Goal: Task Accomplishment & Management: Use online tool/utility

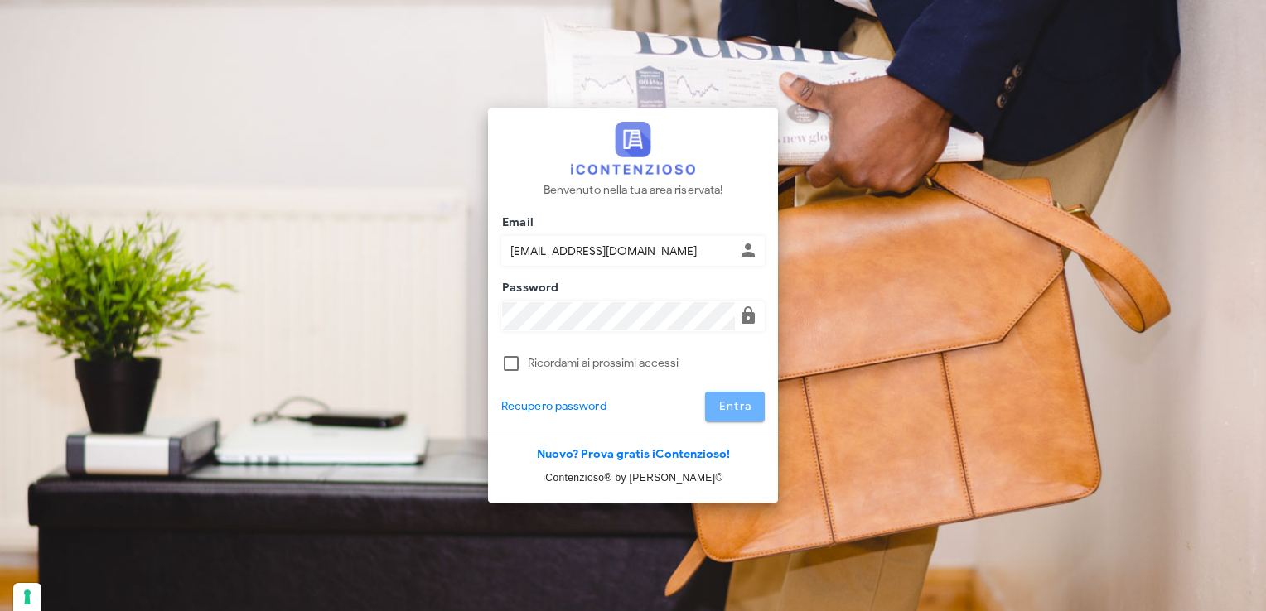
click at [717, 408] on button "Entra" at bounding box center [735, 407] width 60 height 30
click at [731, 404] on span "Entra" at bounding box center [735, 406] width 34 height 14
click at [733, 393] on button "Entra" at bounding box center [735, 407] width 60 height 30
click at [738, 405] on span "Entra" at bounding box center [735, 406] width 34 height 14
type input "[EMAIL_ADDRESS][DOMAIN_NAME]"
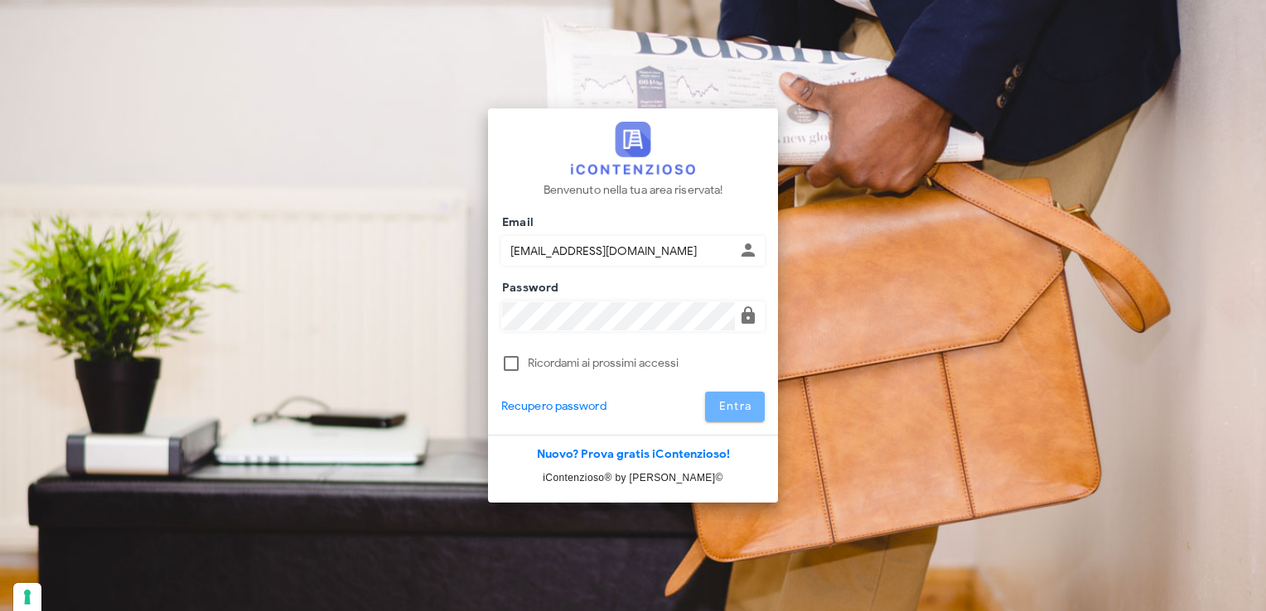
click at [731, 403] on span "Entra" at bounding box center [735, 406] width 34 height 14
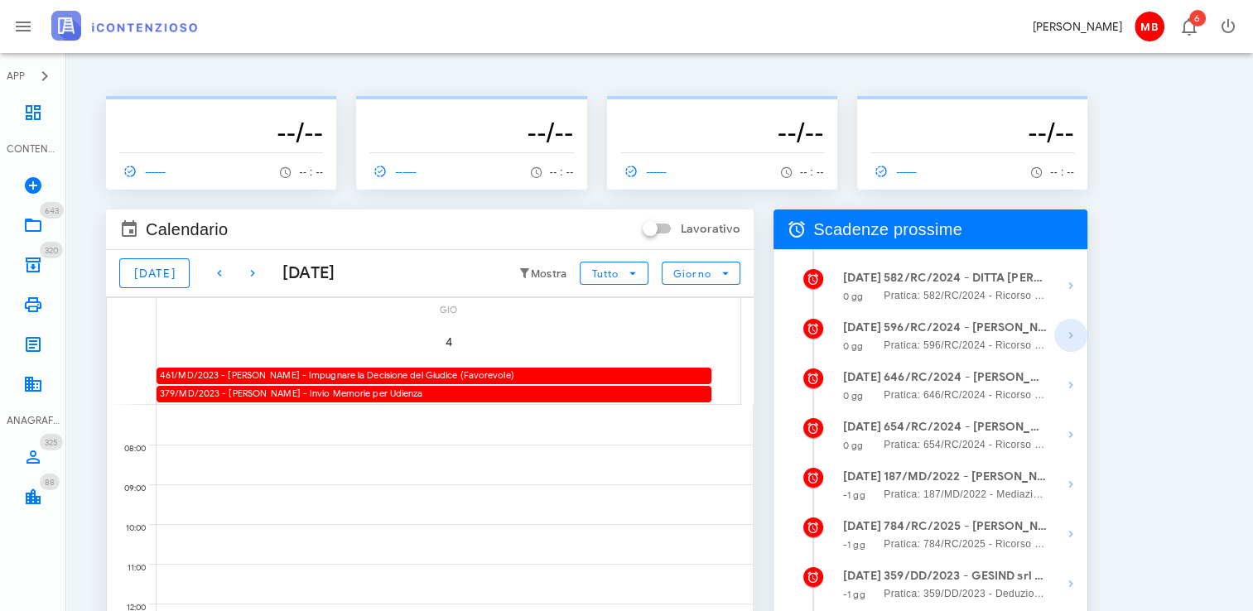
click at [1057, 340] on span "button" at bounding box center [1071, 336] width 33 height 20
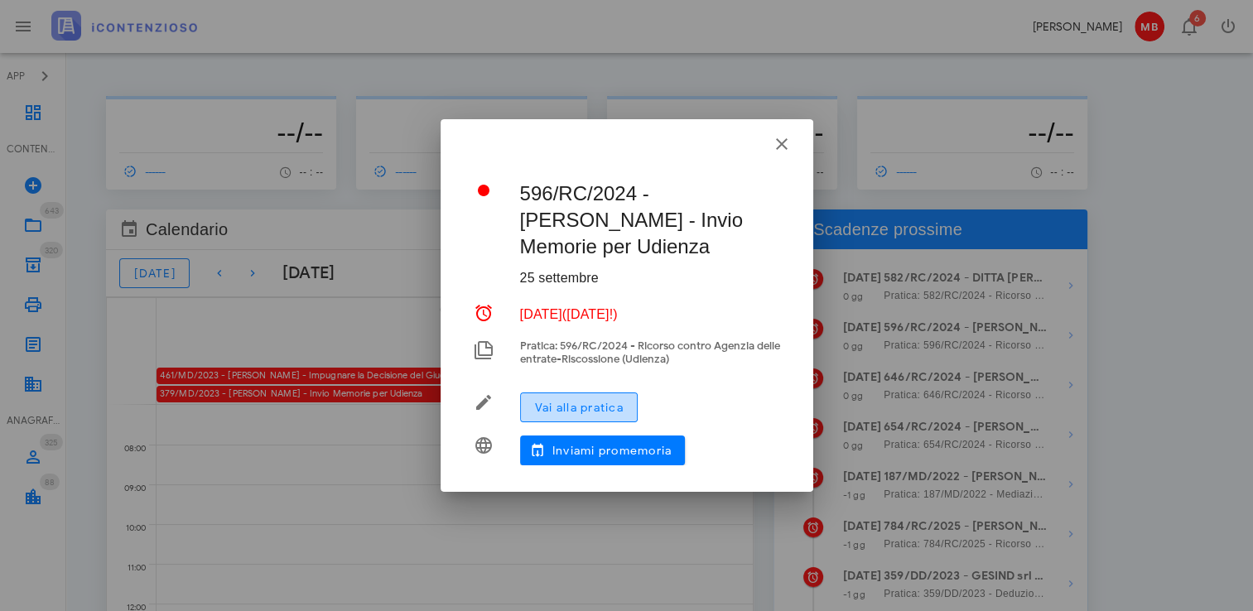
click at [620, 408] on span "Vai alla pratica" at bounding box center [578, 408] width 89 height 14
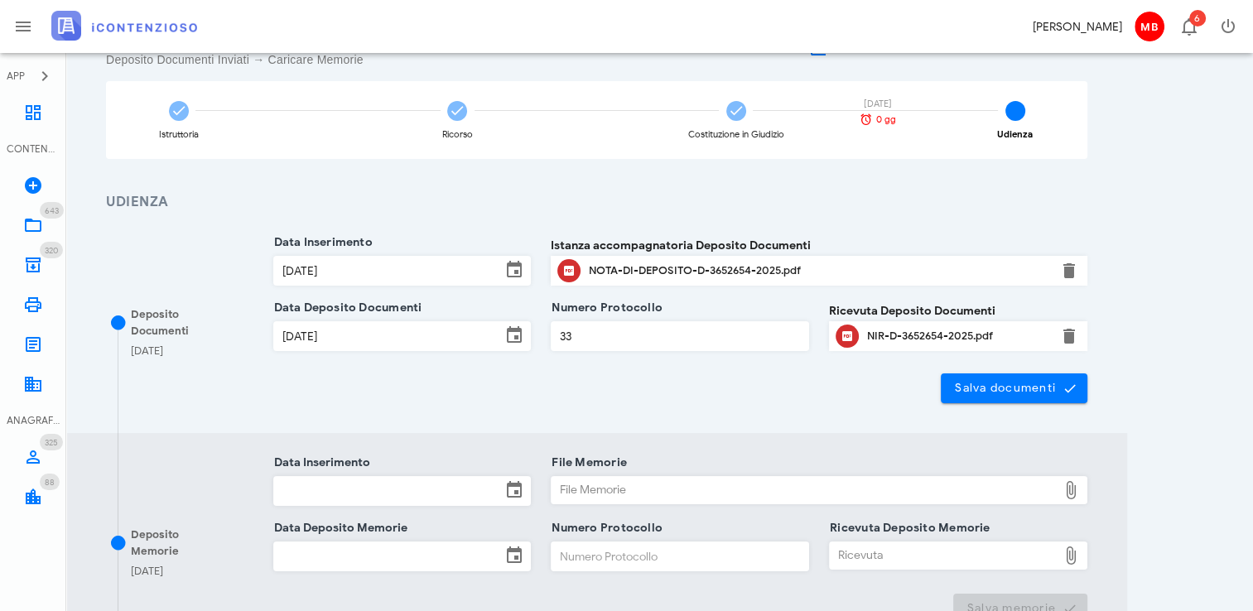
scroll to position [331, 0]
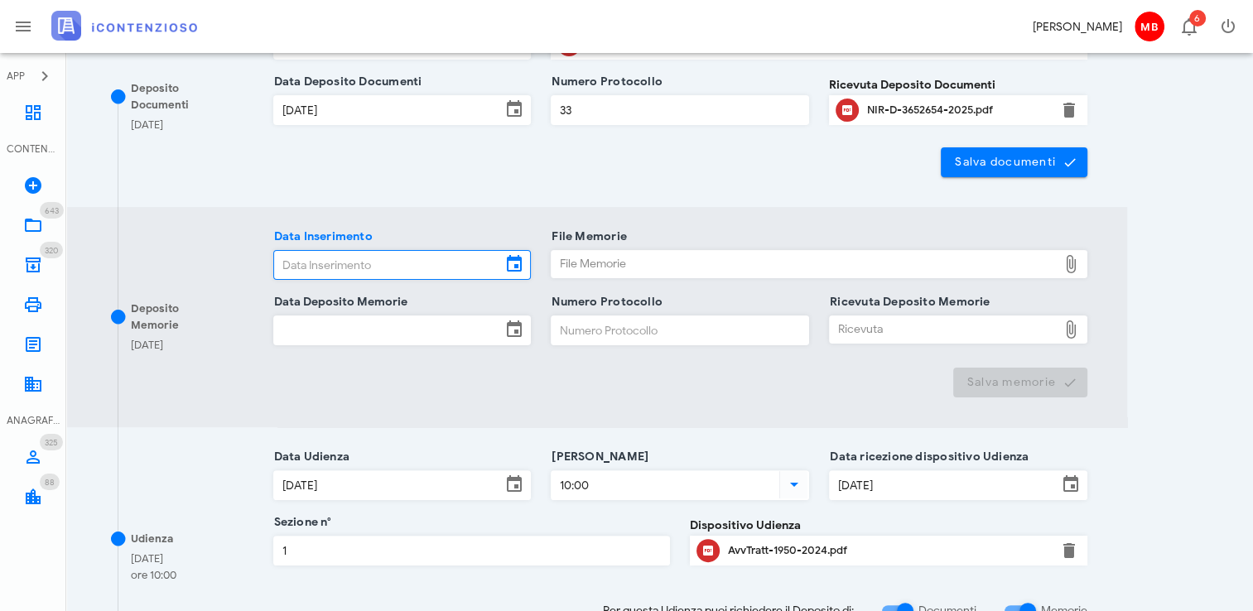
click at [368, 267] on input "Data Inserimento" at bounding box center [388, 265] width 228 height 28
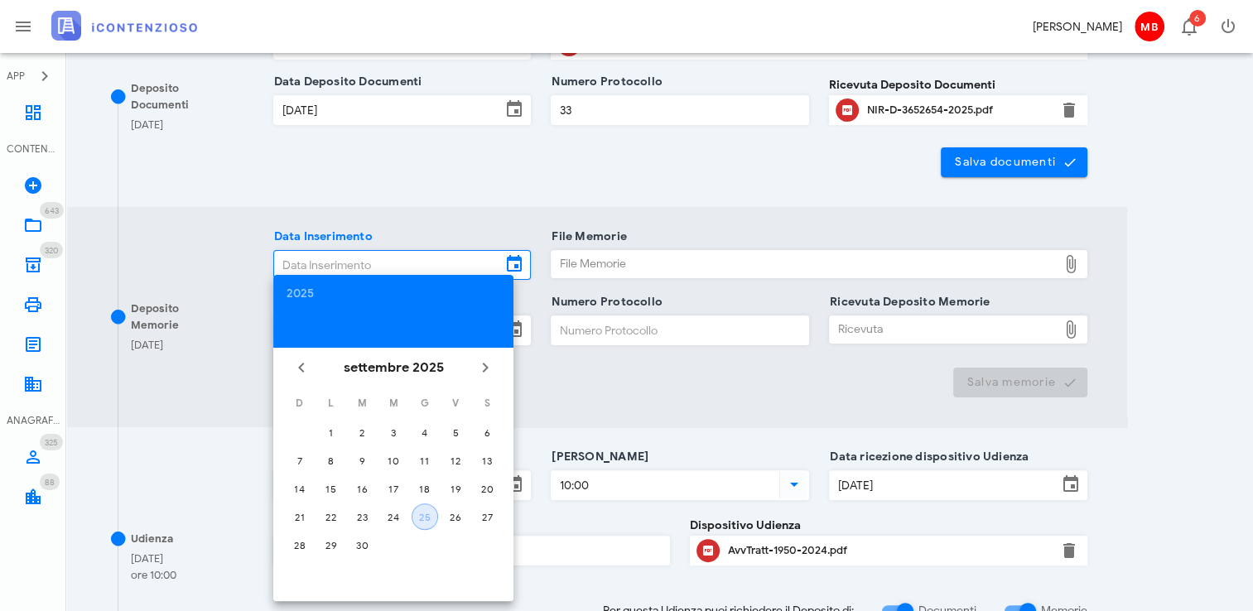
click at [427, 515] on div "25" at bounding box center [425, 517] width 25 height 12
type input "25/09/2025"
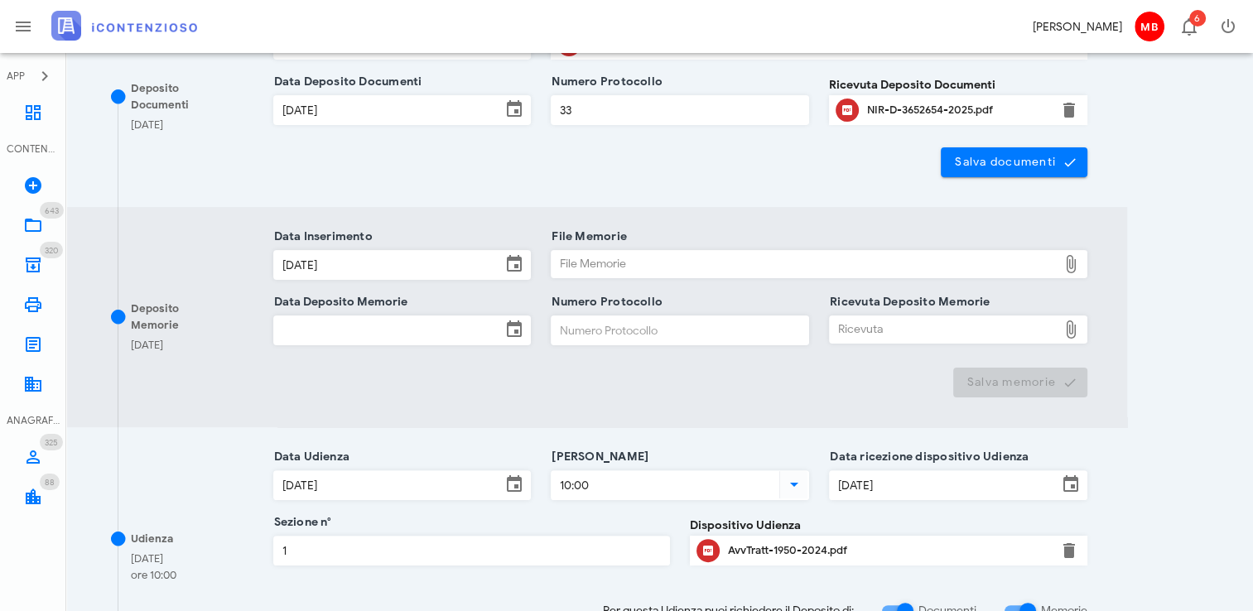
click at [351, 336] on input "Data Deposito Memorie" at bounding box center [388, 330] width 228 height 28
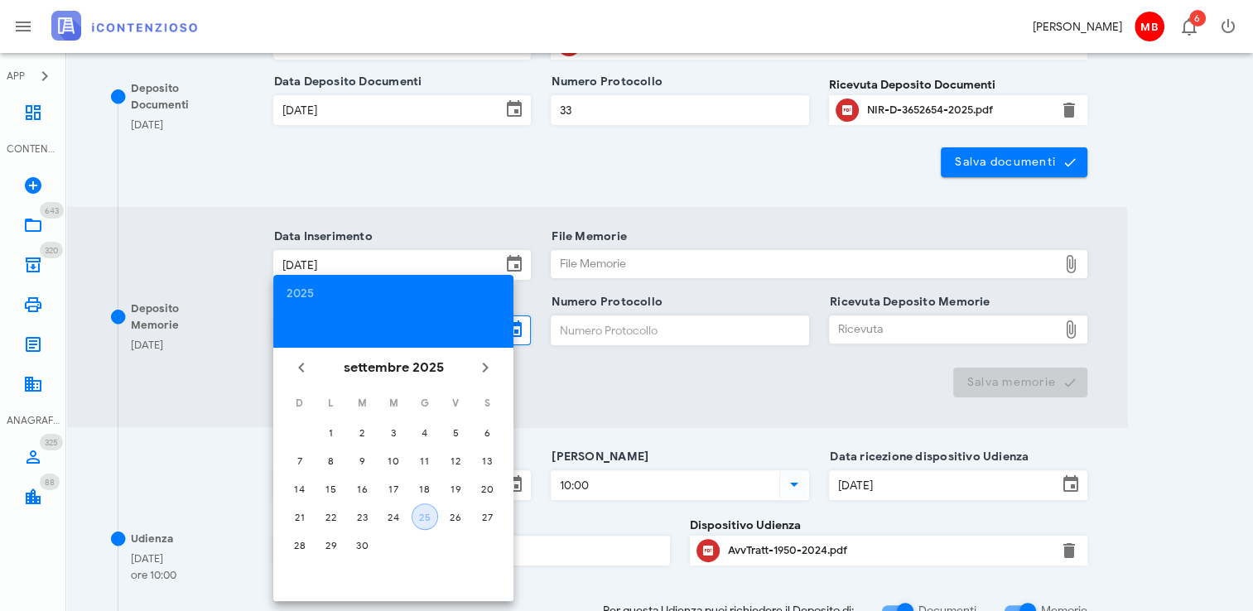
click at [436, 512] on div "25" at bounding box center [425, 517] width 25 height 12
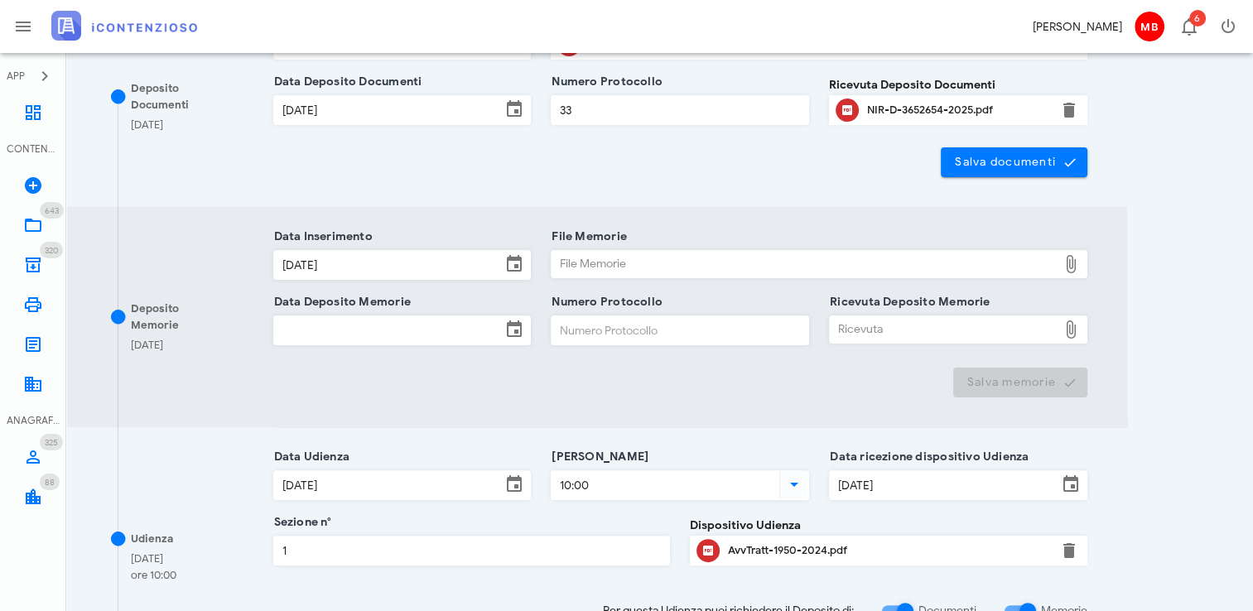
type input "25/09/2025"
click at [587, 326] on input "Numero Protocollo" at bounding box center [680, 330] width 257 height 28
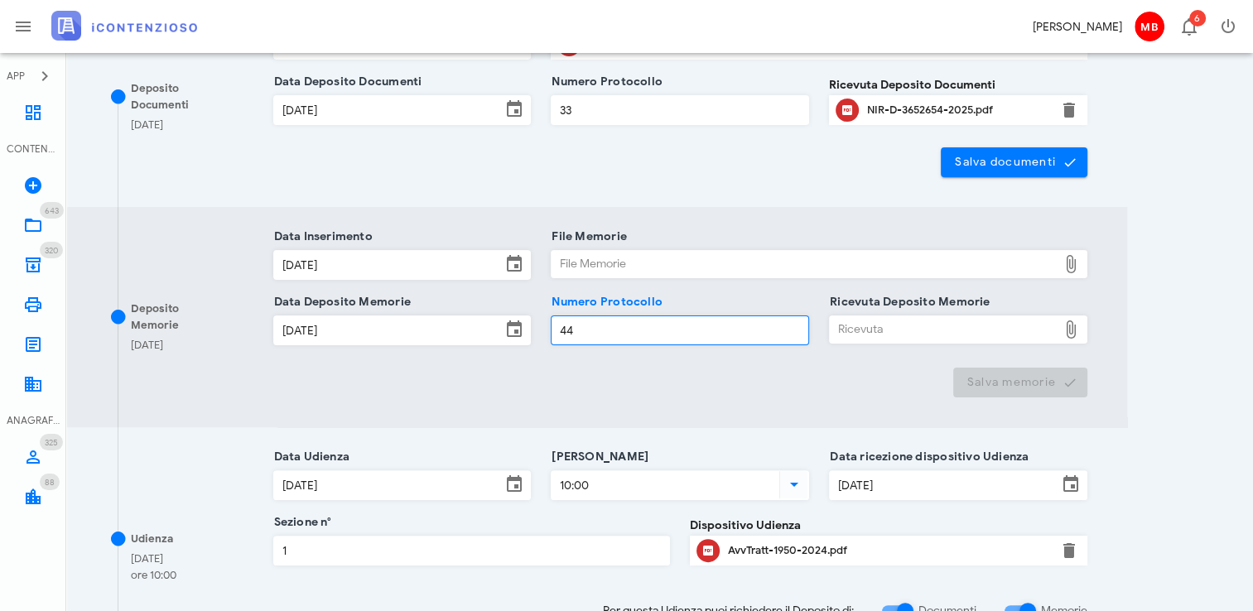
type input "44"
click at [584, 263] on div "File Memorie" at bounding box center [805, 264] width 506 height 27
type input "C:\fakepath\memorie_colletti.pdf"
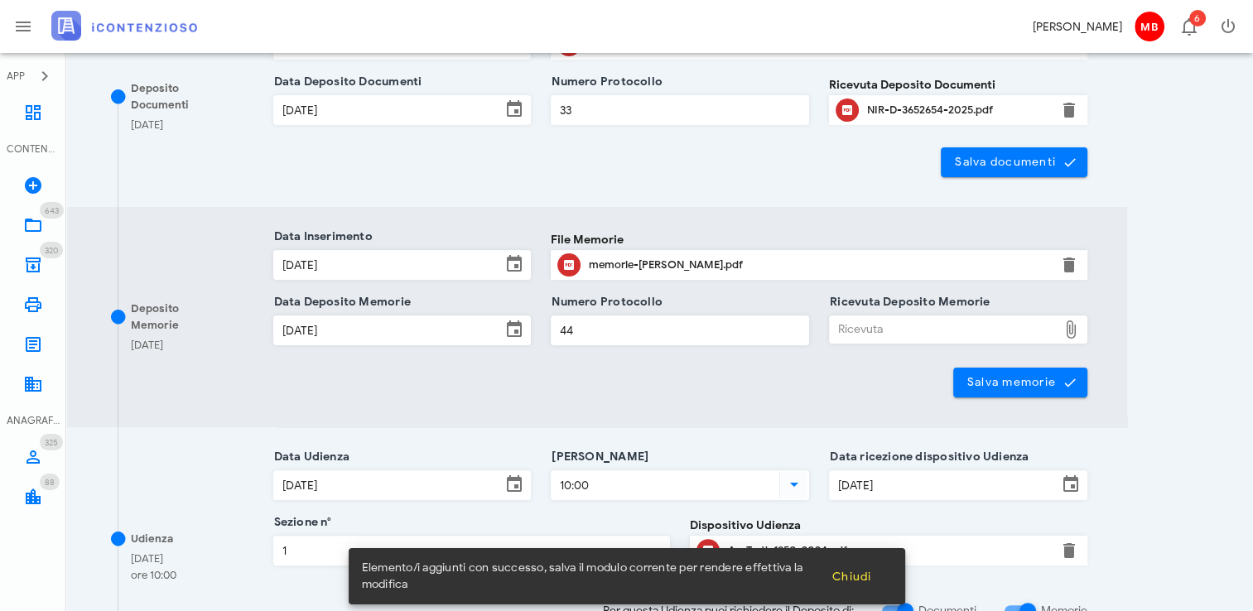
click at [880, 338] on div "Ricevuta" at bounding box center [944, 329] width 228 height 27
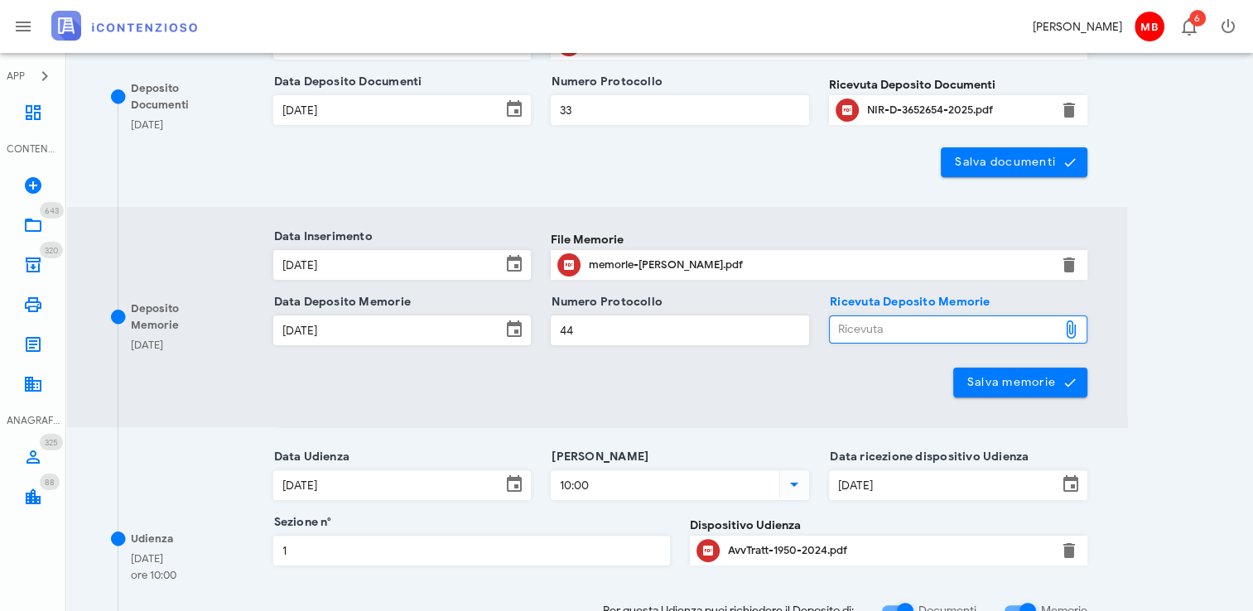
type input "C:\fakepath\NIR_D-3685076-2025.pdf"
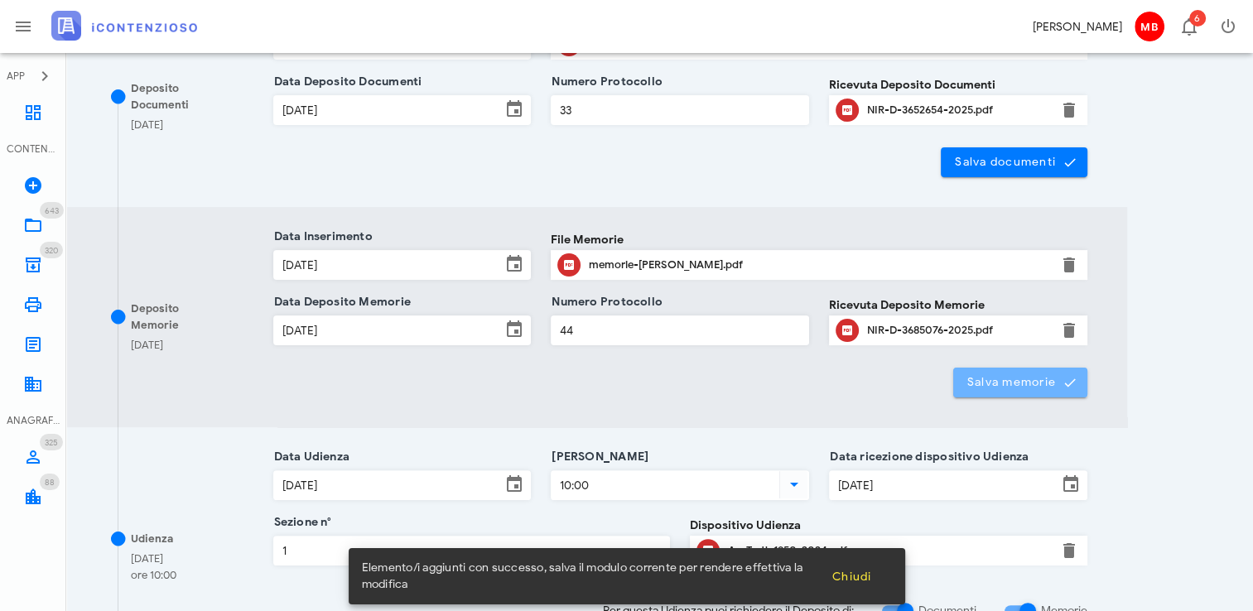
click at [1007, 370] on button "Salva memorie" at bounding box center [1021, 383] width 135 height 30
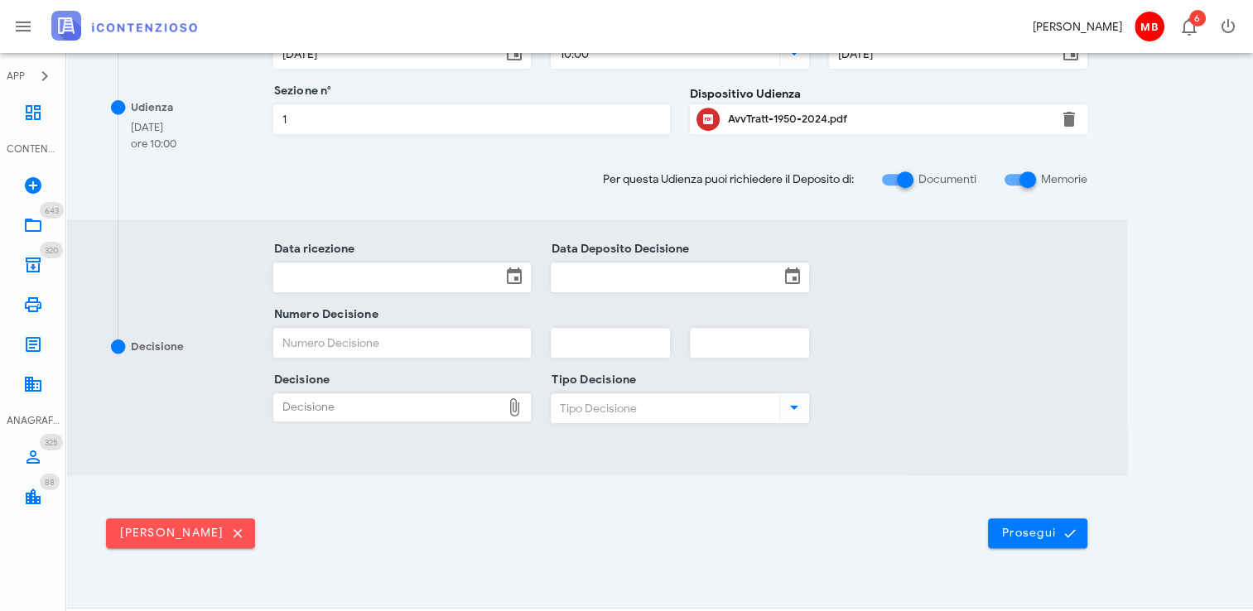
scroll to position [795, 0]
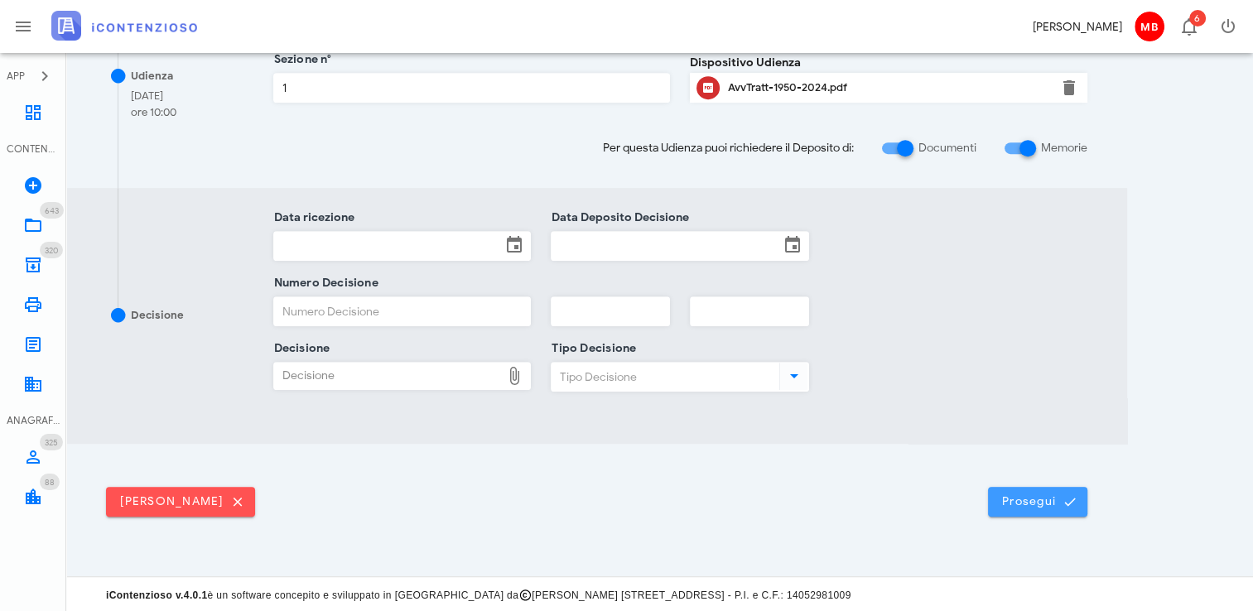
click at [1027, 499] on span "Prosegui" at bounding box center [1038, 502] width 73 height 15
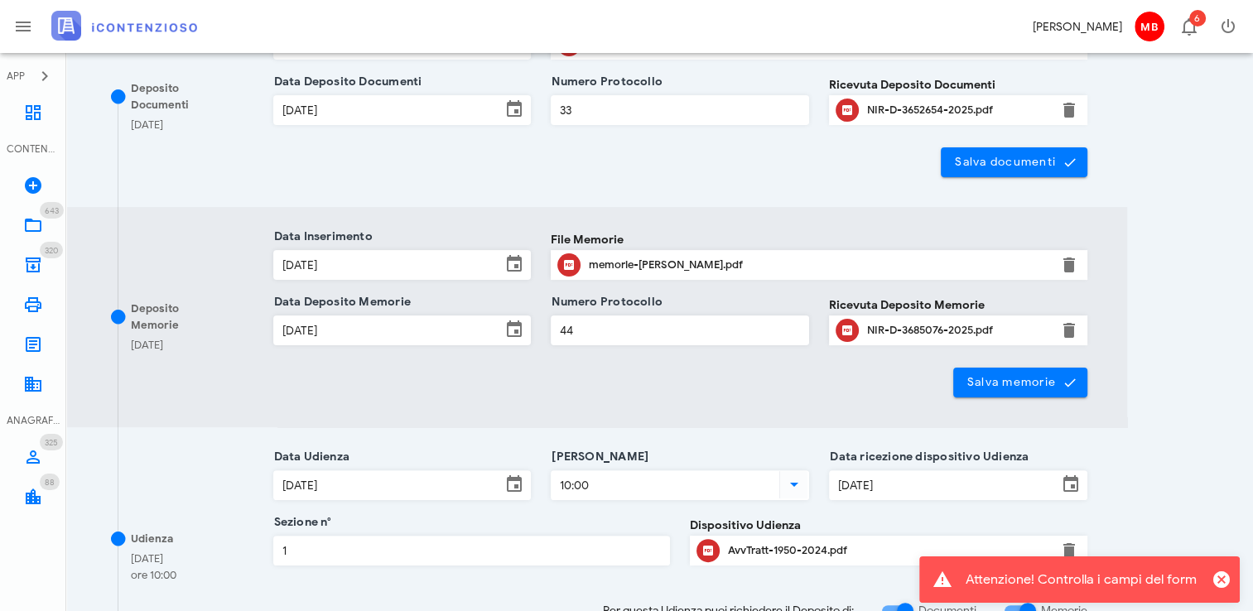
scroll to position [663, 0]
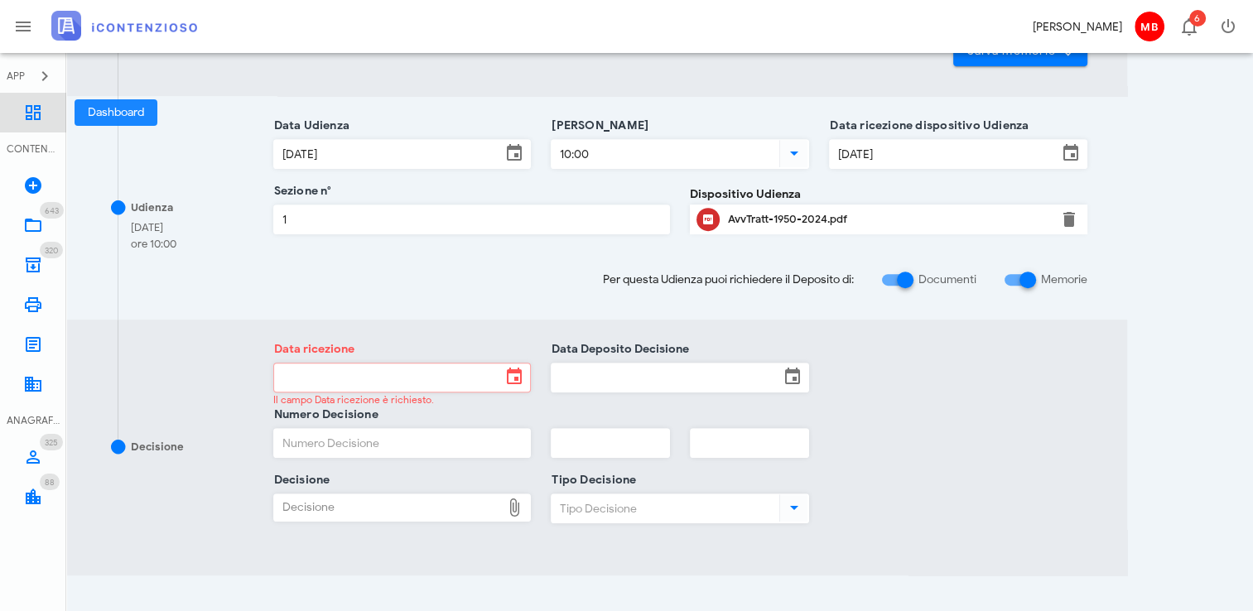
click at [36, 114] on icon at bounding box center [33, 113] width 20 height 20
